Goal: Task Accomplishment & Management: Manage account settings

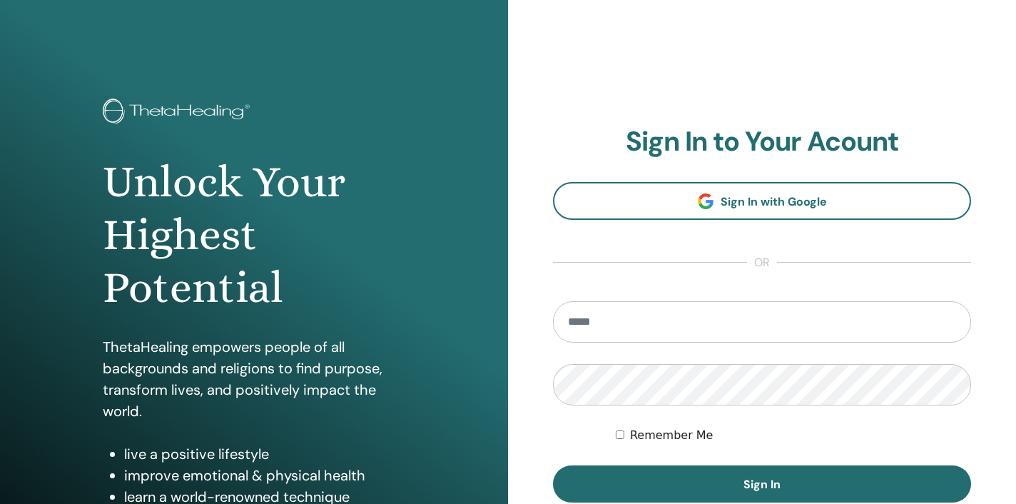
click at [755, 309] on input "email" at bounding box center [762, 321] width 418 height 41
type input "**********"
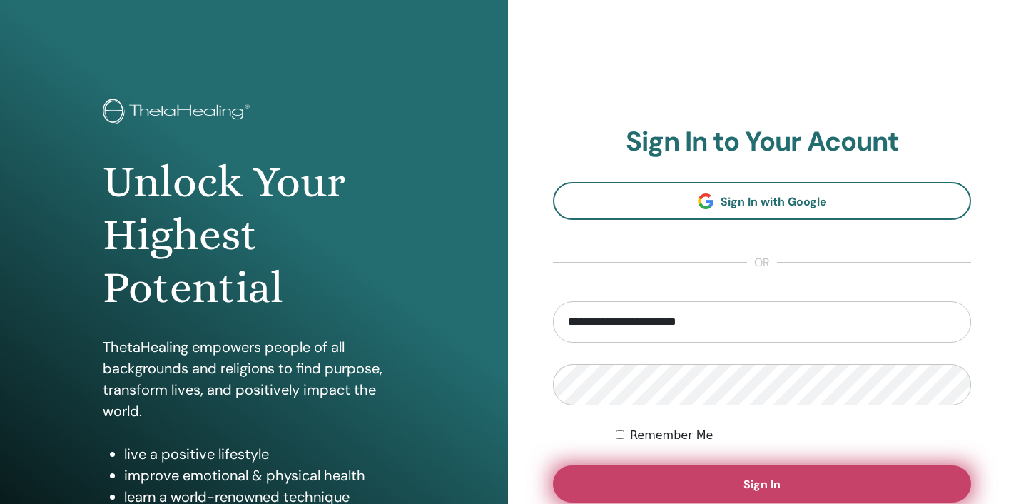
click at [840, 473] on button "Sign In" at bounding box center [762, 483] width 418 height 37
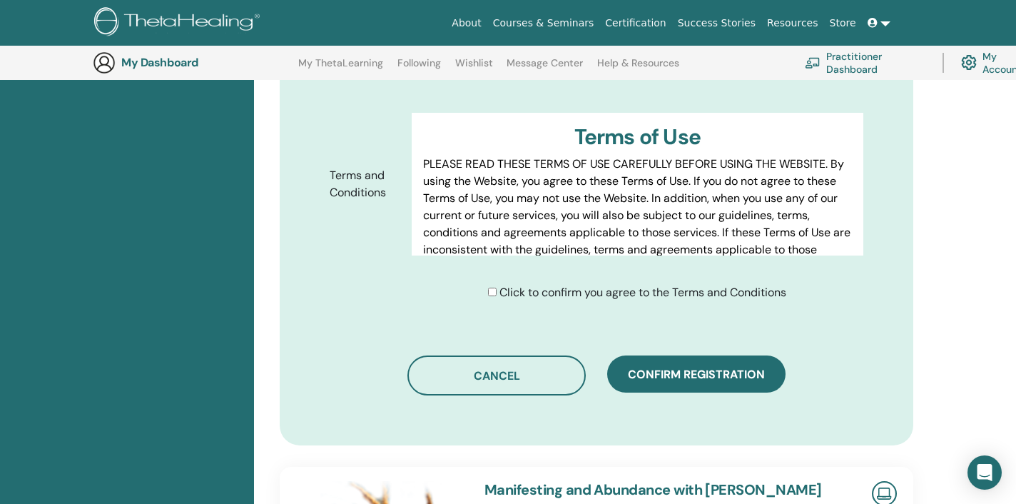
scroll to position [693, 0]
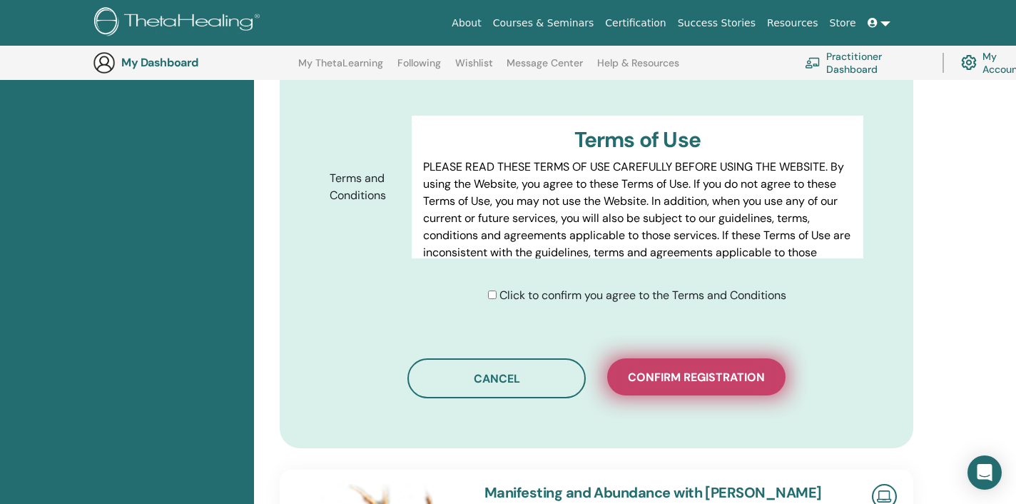
click at [754, 392] on button "Confirm registration" at bounding box center [696, 376] width 178 height 37
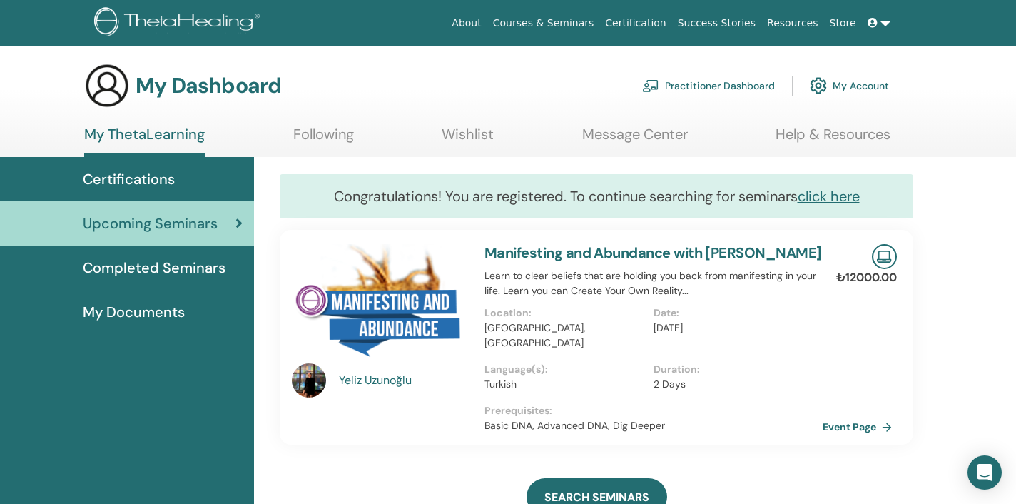
click at [739, 84] on link "Practitioner Dashboard" at bounding box center [708, 85] width 133 height 31
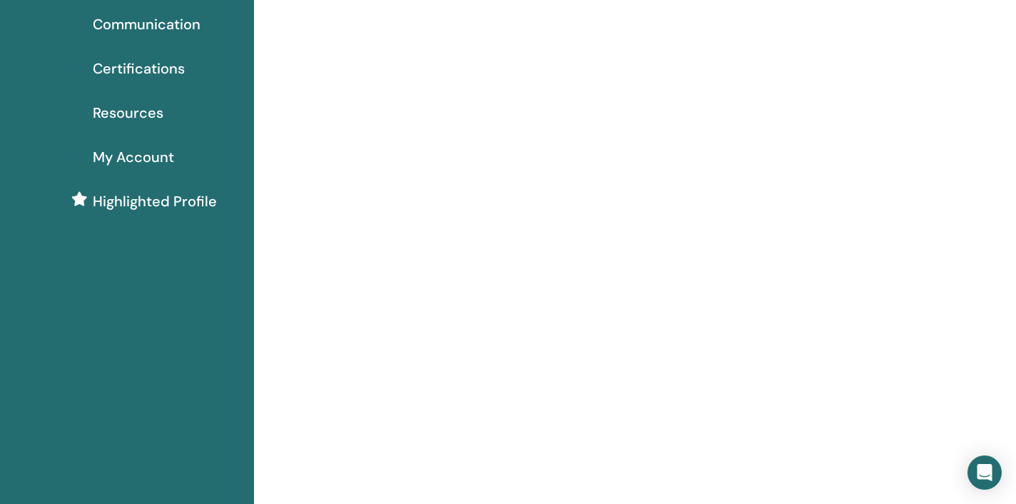
scroll to position [136, 0]
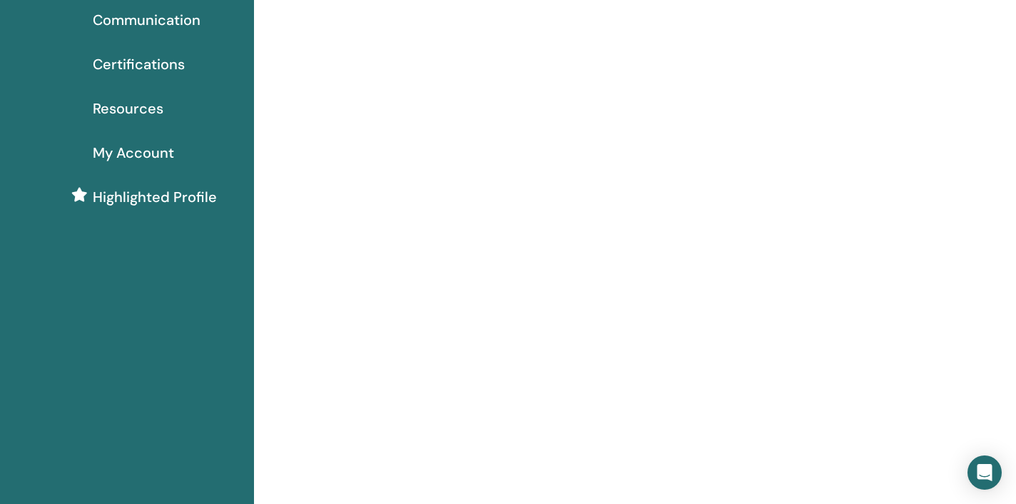
click at [166, 64] on span "Certifications" at bounding box center [139, 64] width 92 height 21
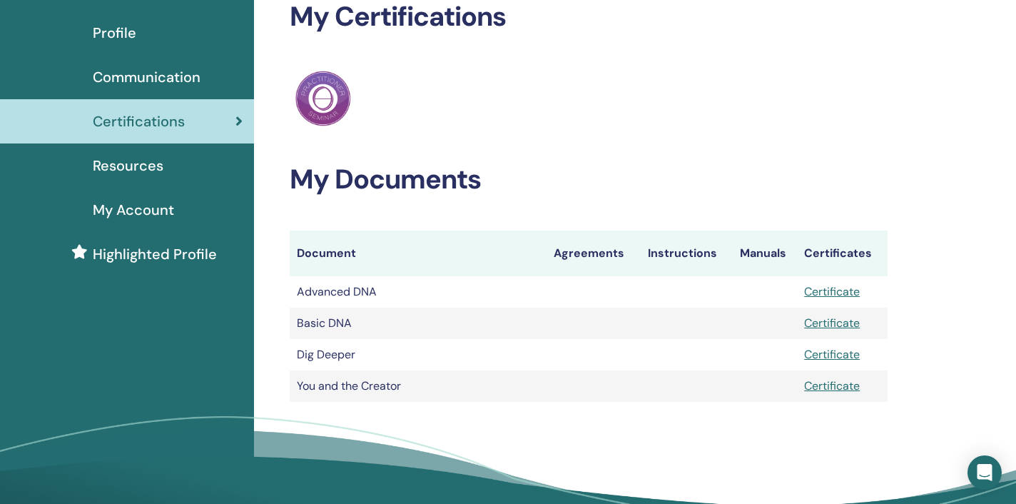
scroll to position [91, 0]
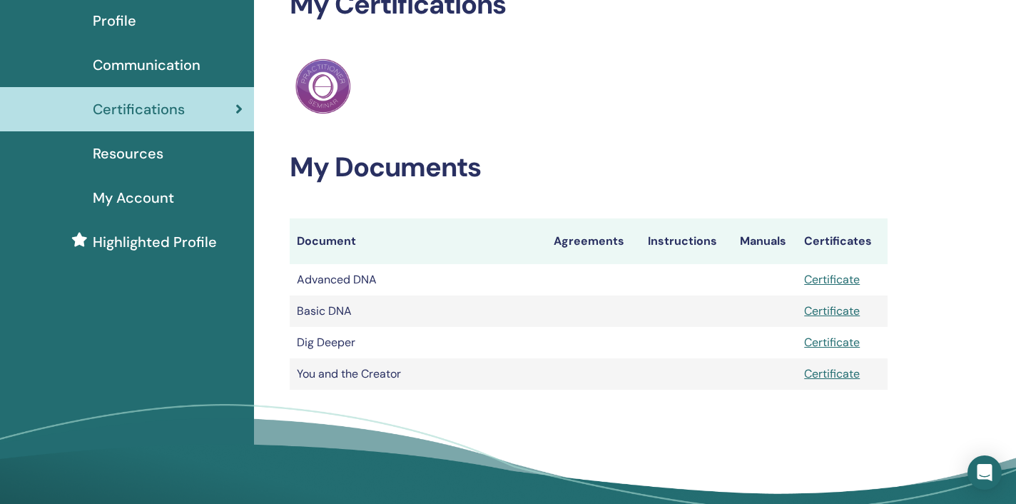
click at [839, 373] on link "Certificate" at bounding box center [832, 373] width 56 height 15
click at [750, 126] on div "My Certifications ThetaHealing Practitioner My Documents Document Agreements In…" at bounding box center [589, 189] width 598 height 401
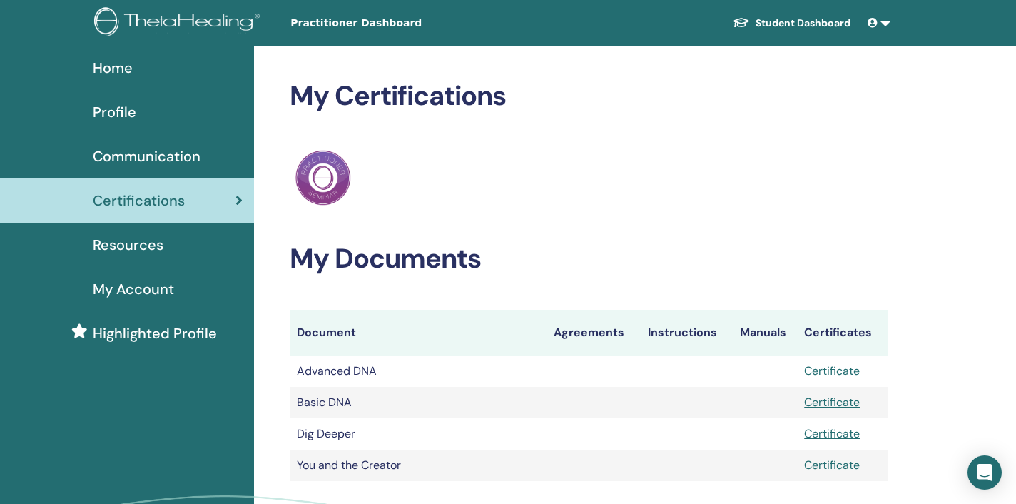
scroll to position [0, 0]
